Goal: Transaction & Acquisition: Book appointment/travel/reservation

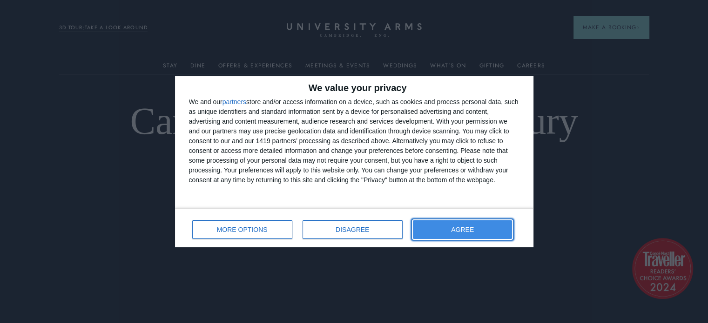
click at [465, 227] on span "AGREE" at bounding box center [462, 230] width 23 height 7
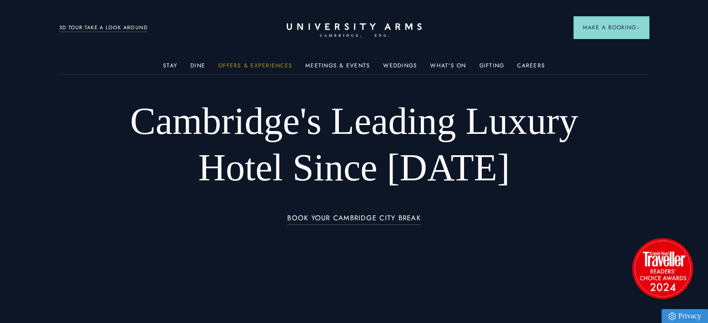
click at [257, 64] on link "Offers & Experiences" at bounding box center [255, 68] width 74 height 12
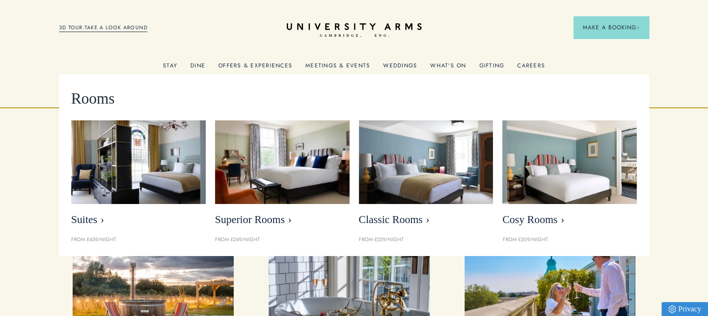
click at [168, 63] on link "Stay" at bounding box center [170, 68] width 14 height 12
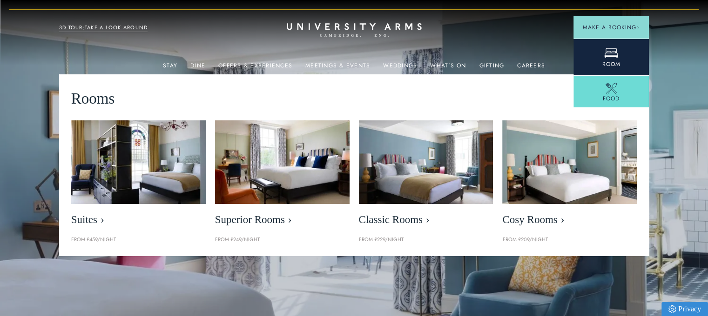
drag, startPoint x: 600, startPoint y: 27, endPoint x: 607, endPoint y: 61, distance: 34.3
click at [607, 61] on div "Make a Booking Room Food" at bounding box center [610, 61] width 75 height 91
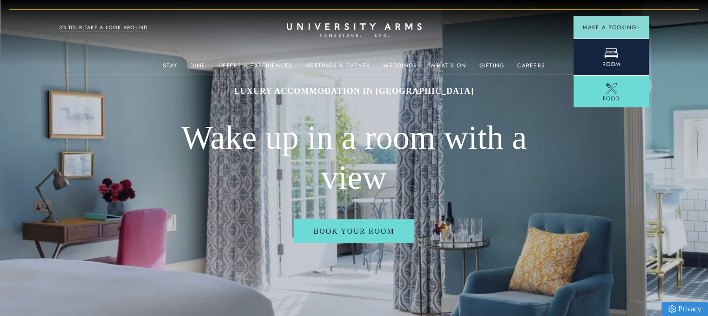
click at [607, 61] on span "Room" at bounding box center [611, 64] width 18 height 8
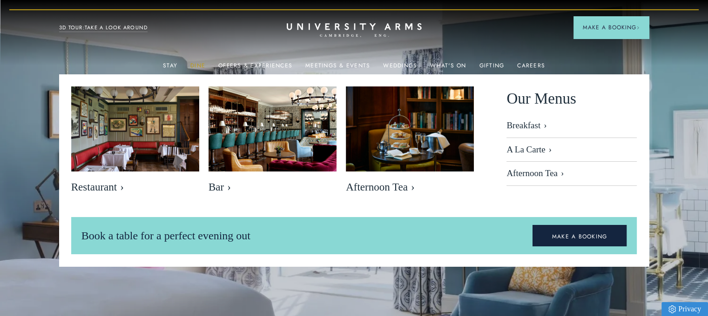
click at [200, 64] on link "Dine" at bounding box center [197, 68] width 15 height 12
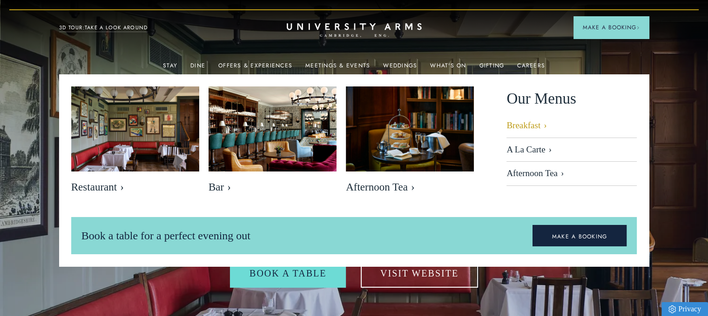
click at [529, 123] on link "Breakfast" at bounding box center [571, 130] width 130 height 18
